Goal: Download file/media

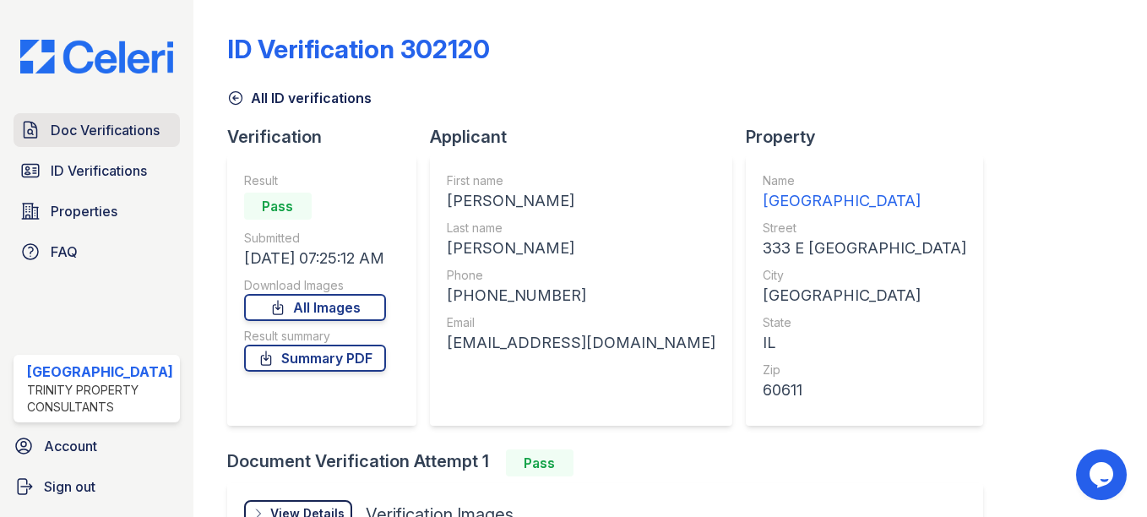
click at [102, 142] on link "Doc Verifications" at bounding box center [97, 130] width 166 height 34
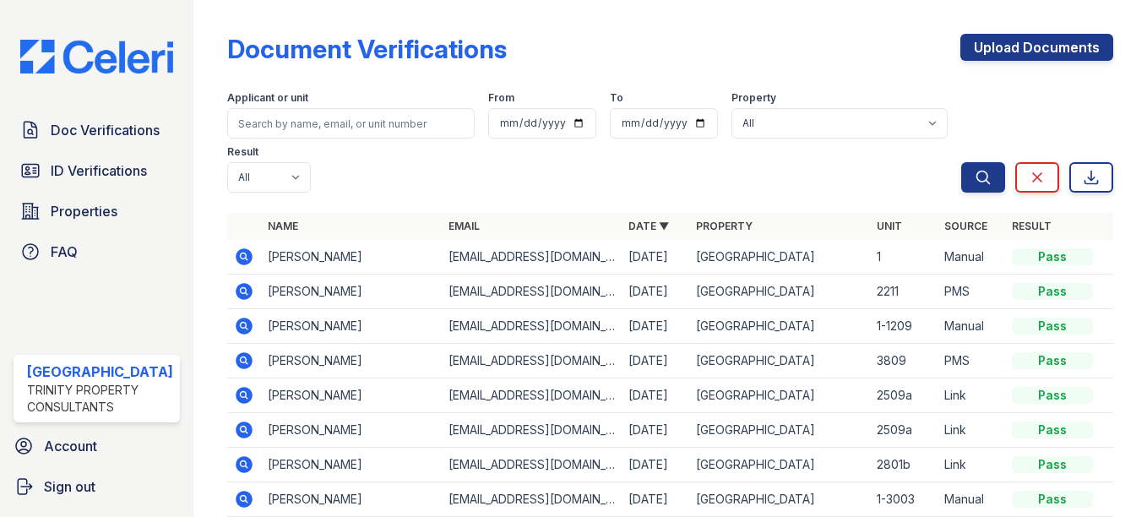
click at [237, 255] on icon at bounding box center [244, 256] width 17 height 17
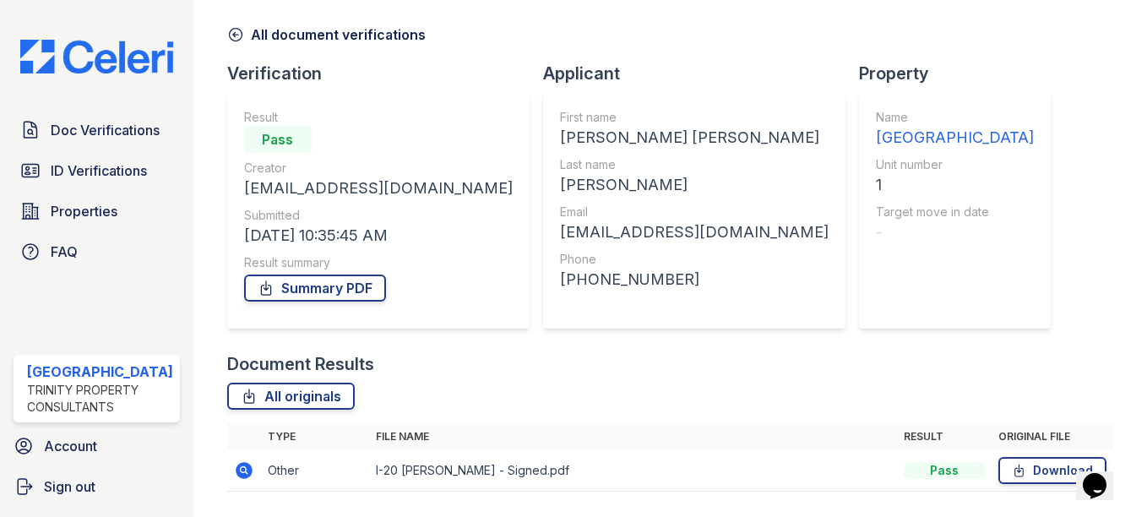
scroll to position [112, 0]
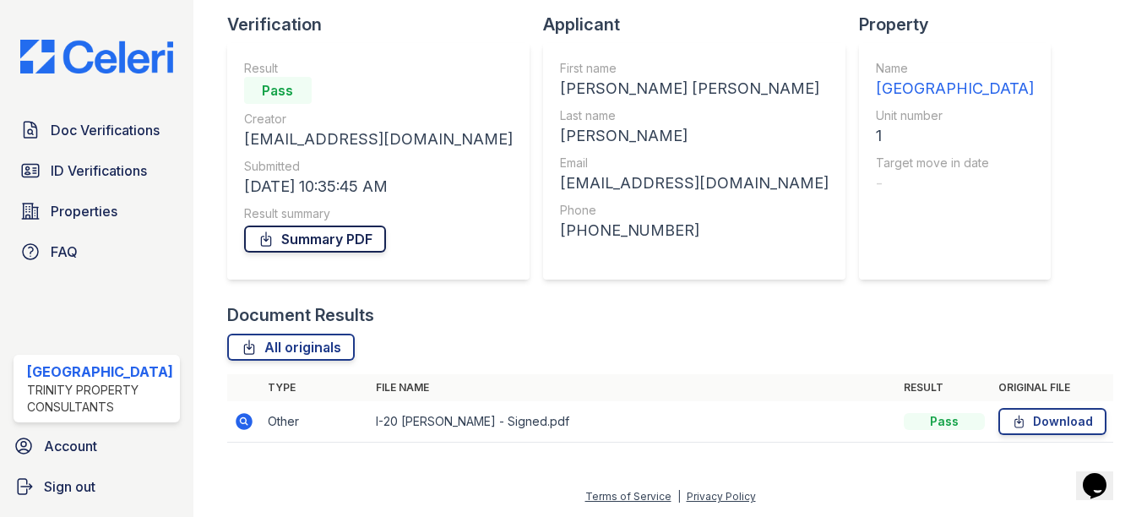
click at [348, 242] on link "Summary PDF" at bounding box center [315, 239] width 142 height 27
click at [282, 340] on link "All originals" at bounding box center [291, 347] width 128 height 27
click at [527, 328] on div "Document Results All originals Type File name Result Original file Other I-20 M…" at bounding box center [670, 381] width 886 height 156
click at [1047, 420] on link "Download" at bounding box center [1053, 421] width 108 height 27
